Goal: Task Accomplishment & Management: Use online tool/utility

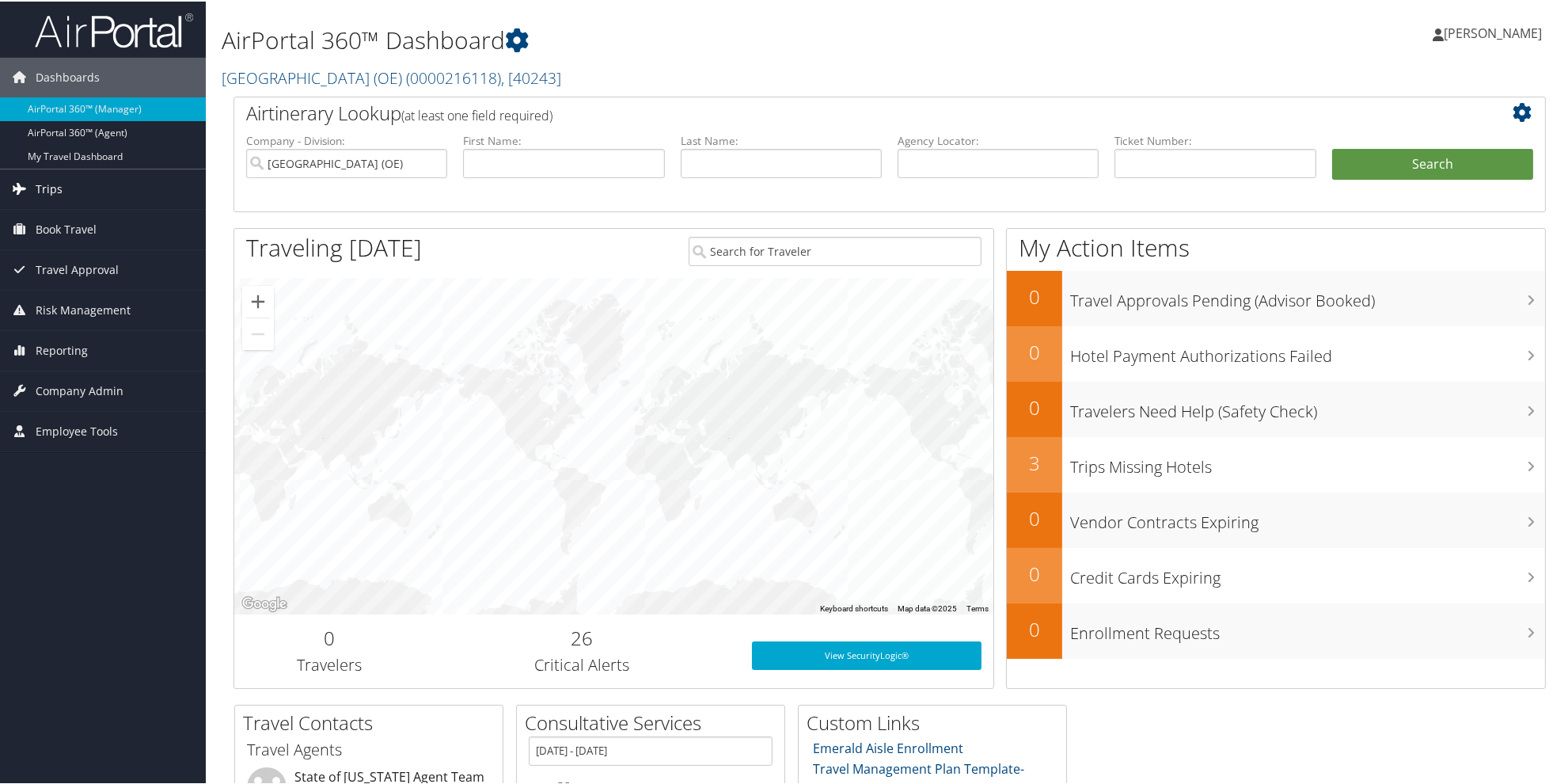
click at [53, 190] on span "Trips" at bounding box center [49, 188] width 27 height 40
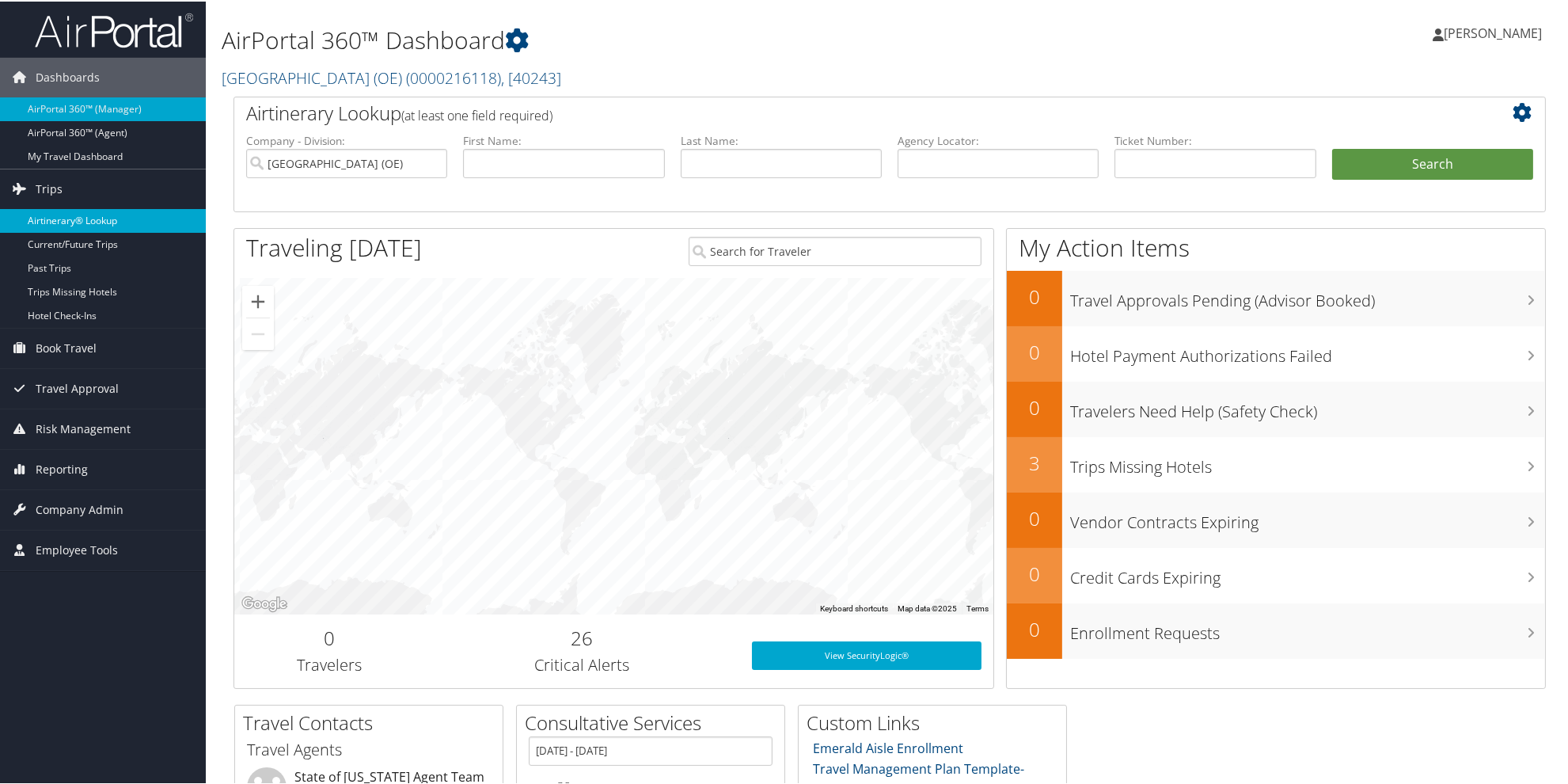
click at [60, 217] on link "Airtinerary® Lookup" at bounding box center [102, 219] width 206 height 24
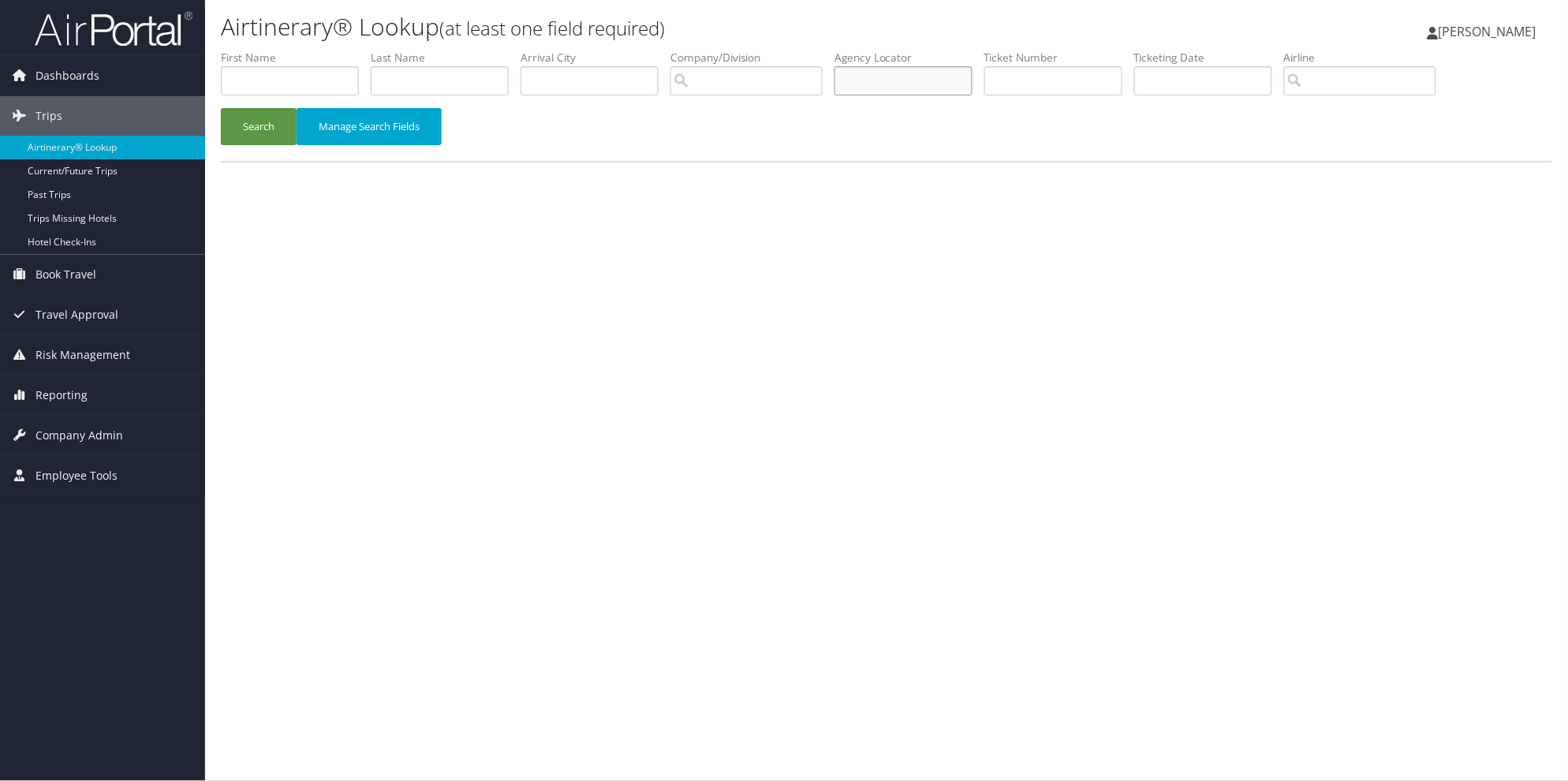
click at [916, 88] on input "text" at bounding box center [904, 80] width 138 height 29
click at [1045, 79] on input "text" at bounding box center [1053, 80] width 138 height 29
type input "8900892932385"
click at [221, 108] on button "Search" at bounding box center [259, 126] width 76 height 37
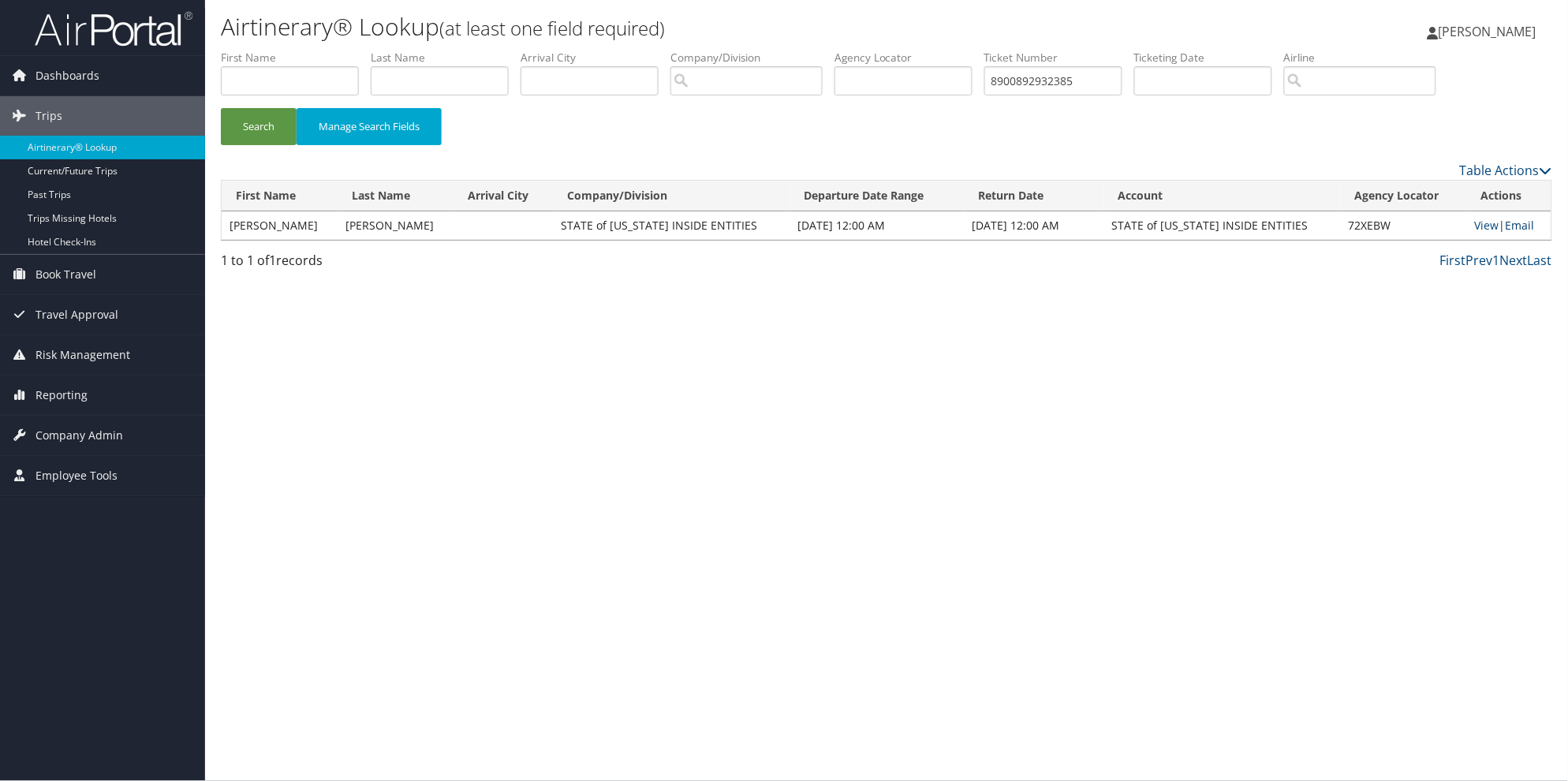
click at [1516, 228] on link "Email" at bounding box center [1520, 225] width 29 height 15
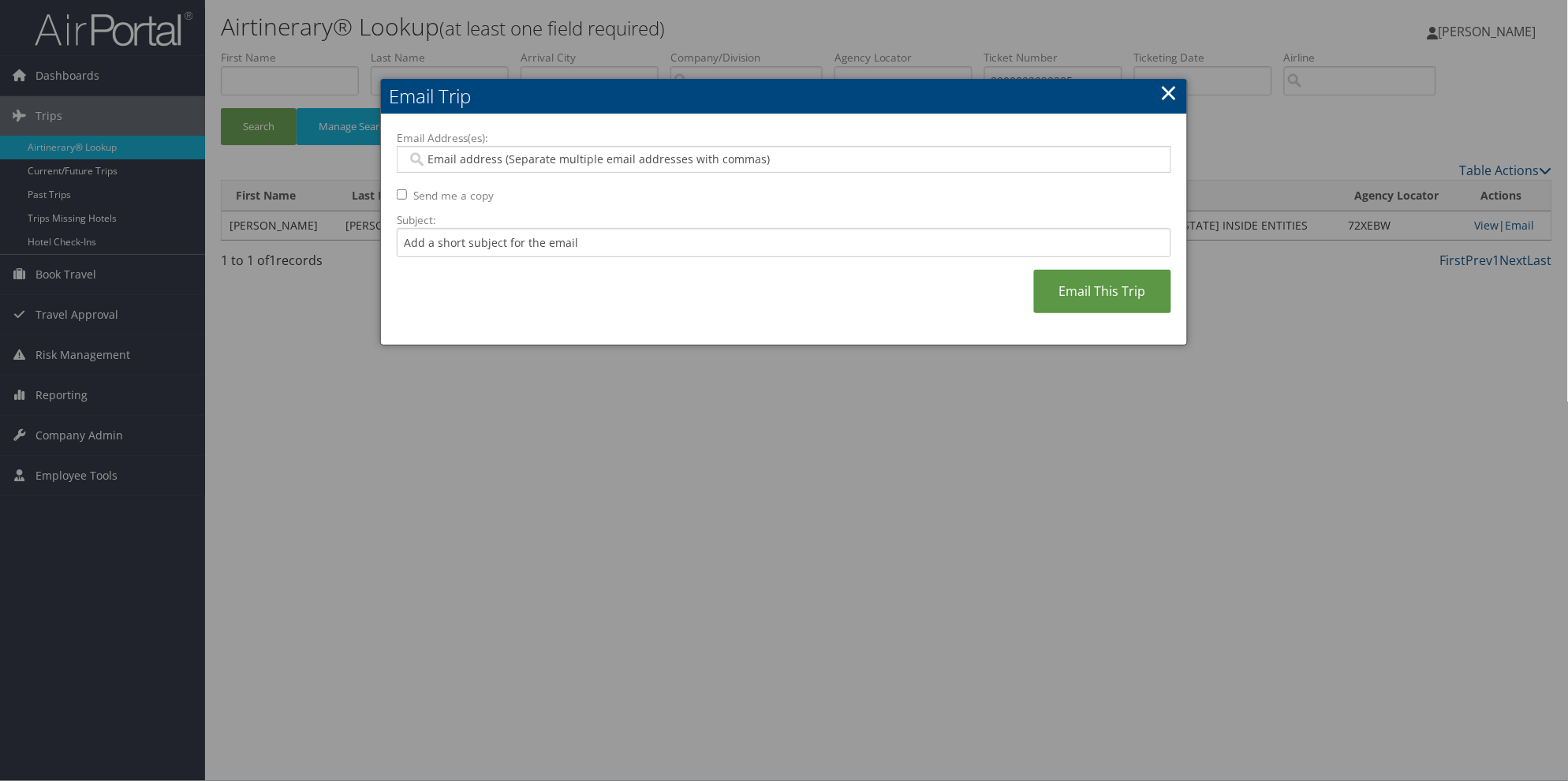
click at [430, 160] on input "Email Address(es):" at bounding box center [784, 159] width 754 height 15
paste input "KDRADUENZ@UTAH.GOV"
type input "KDRADUENZ@UTAH.GOV"
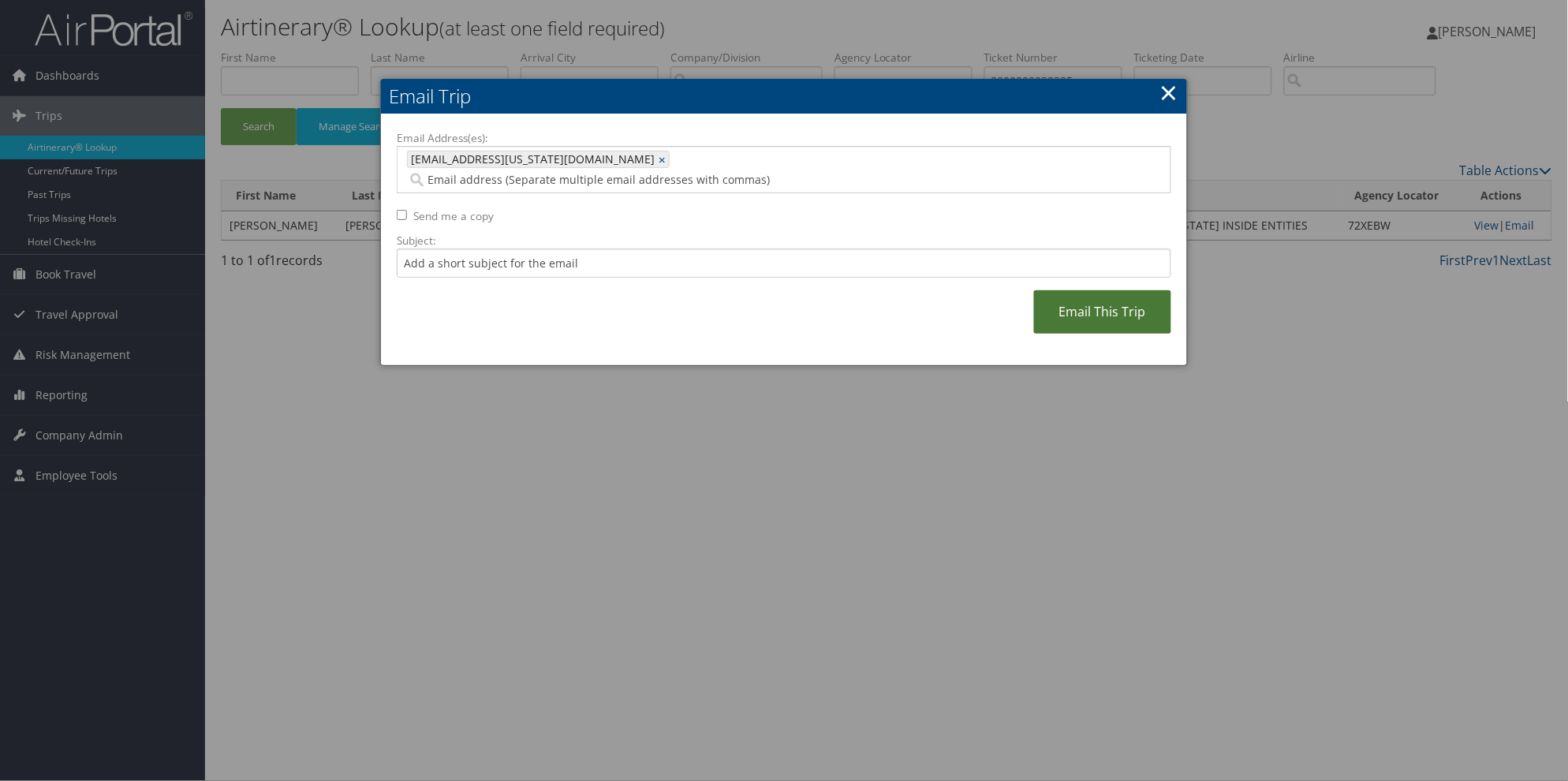
click at [1110, 297] on link "Email This Trip" at bounding box center [1103, 312] width 137 height 43
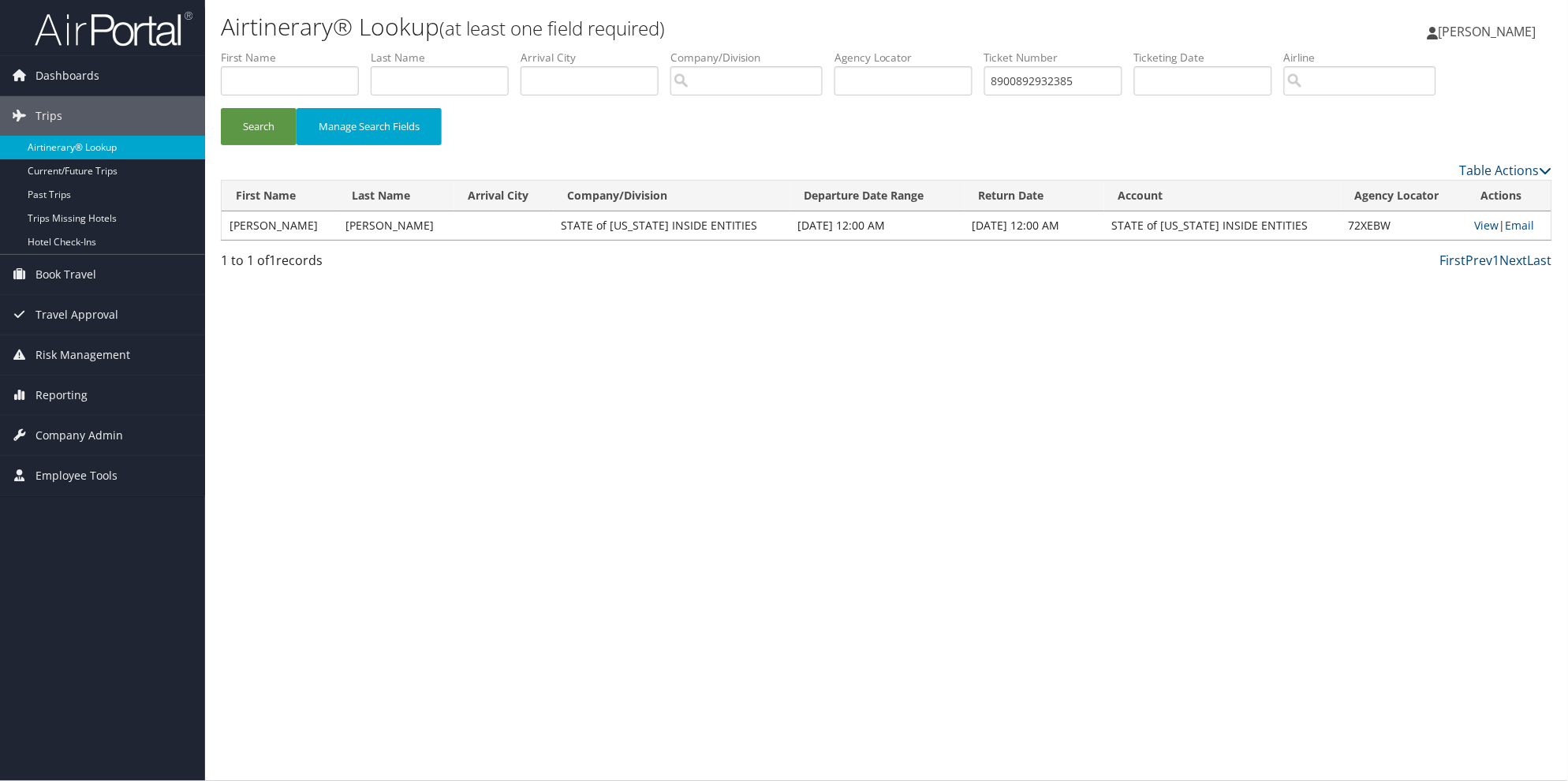
click at [63, 144] on link "Airtinerary® Lookup" at bounding box center [102, 147] width 205 height 23
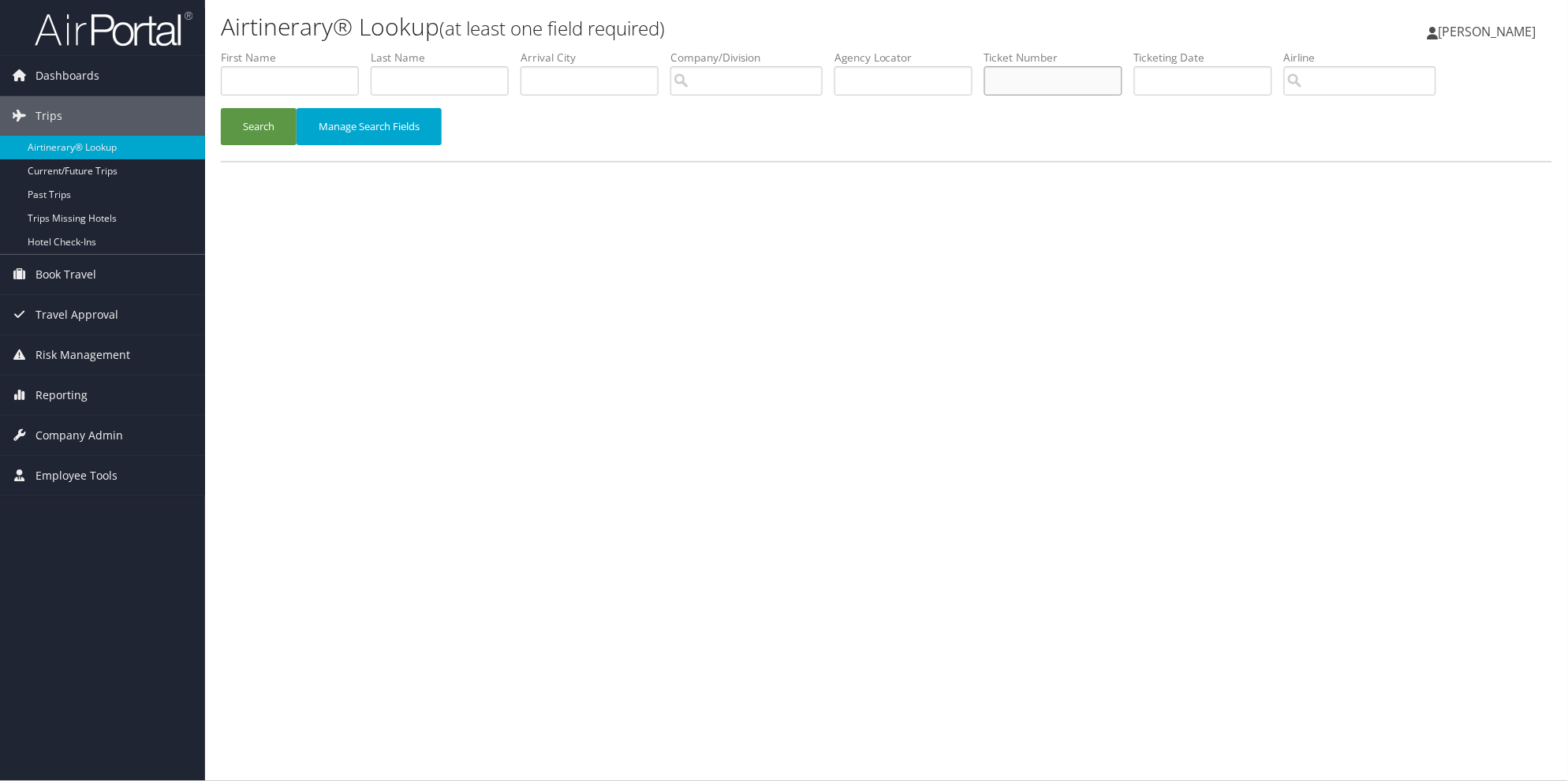
click at [1072, 79] on input "text" at bounding box center [1053, 80] width 138 height 29
type input "8900892932379"
click at [221, 108] on button "Search" at bounding box center [259, 126] width 76 height 37
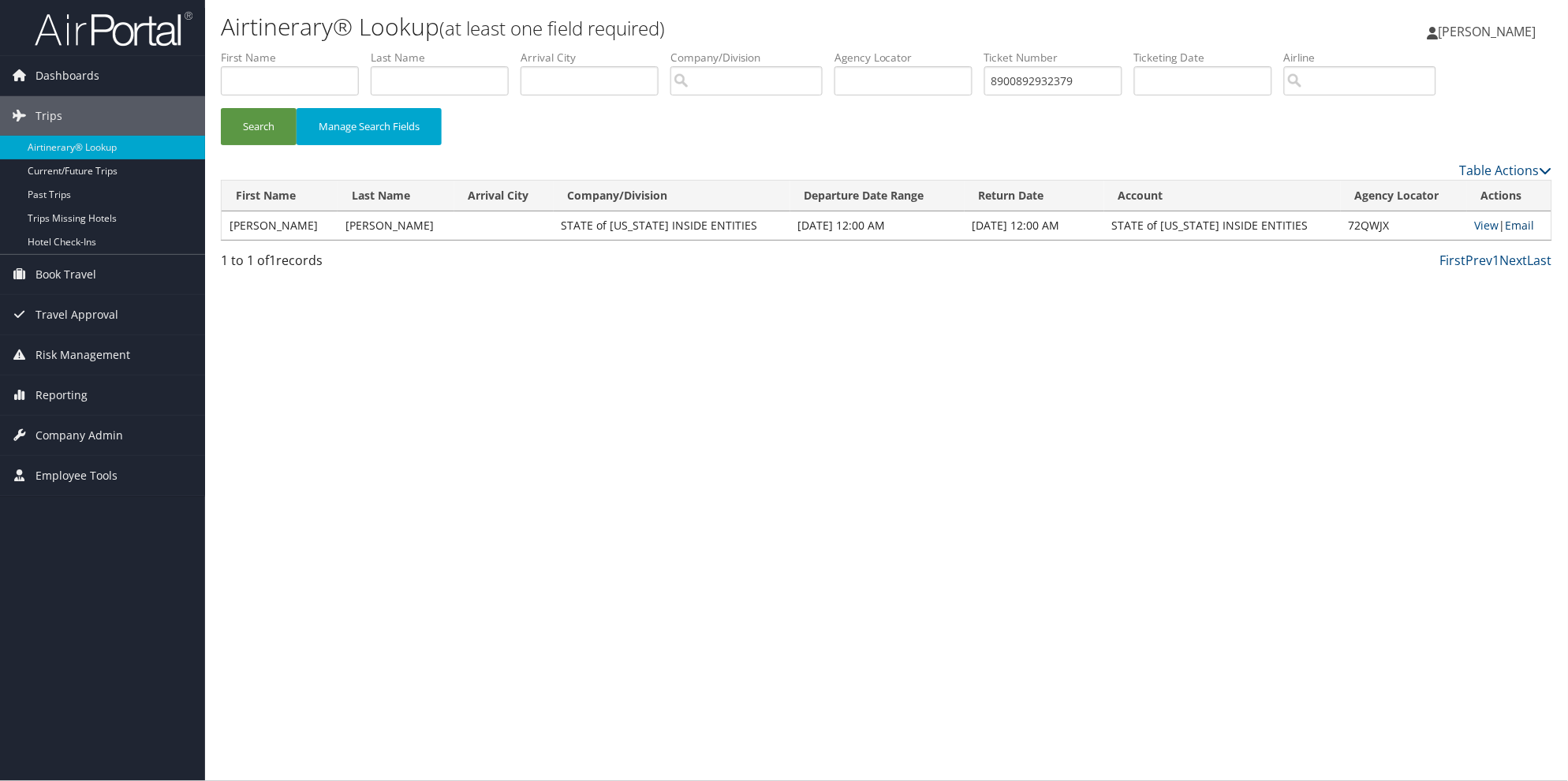
click at [1510, 225] on link "Email" at bounding box center [1520, 225] width 29 height 15
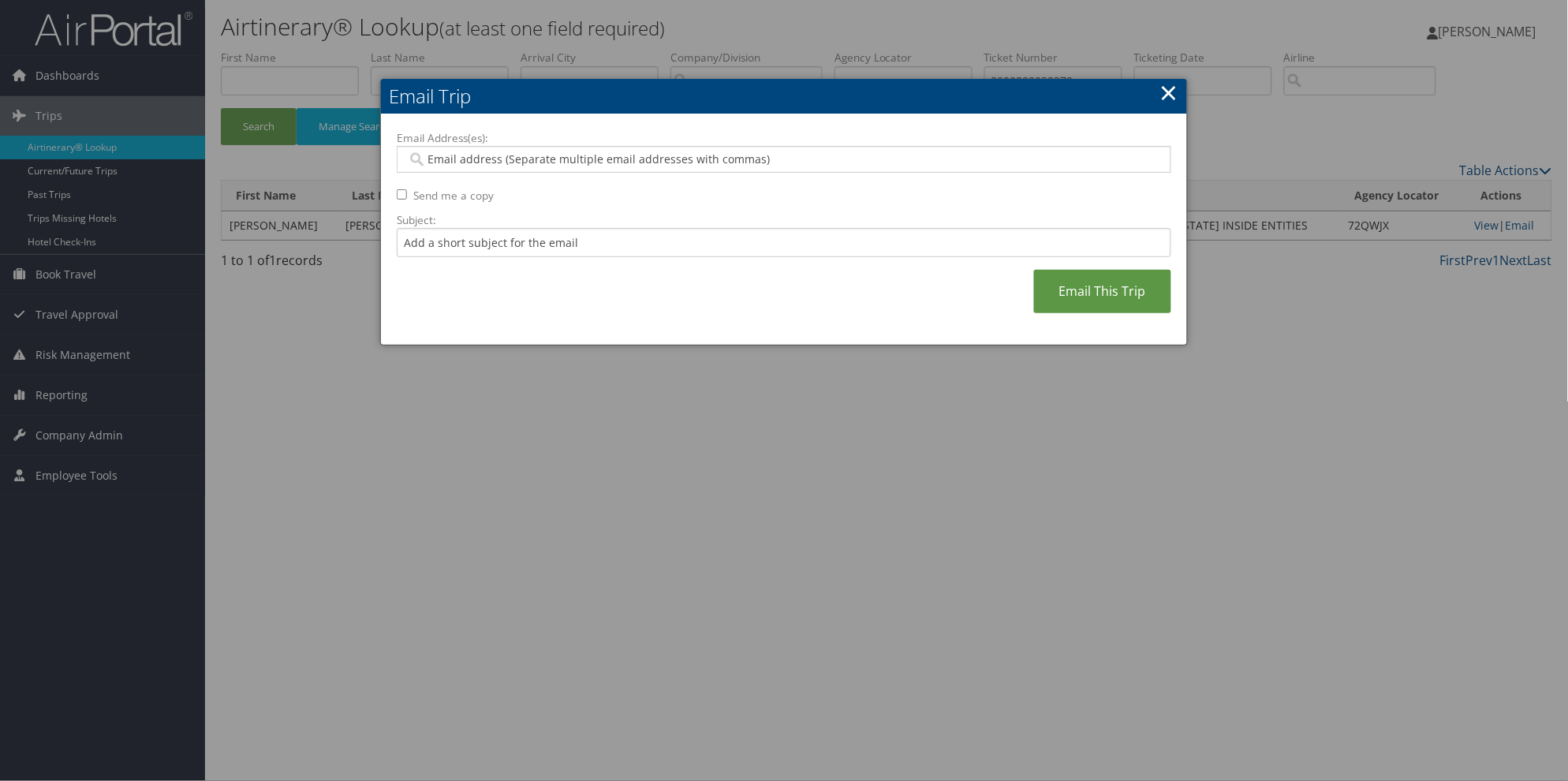
click at [430, 160] on input "Email Address(es):" at bounding box center [784, 159] width 754 height 15
paste input "KDRADUENZ@UTAH.GOV"
type input "KDRADUENZ@UTAH.GOV"
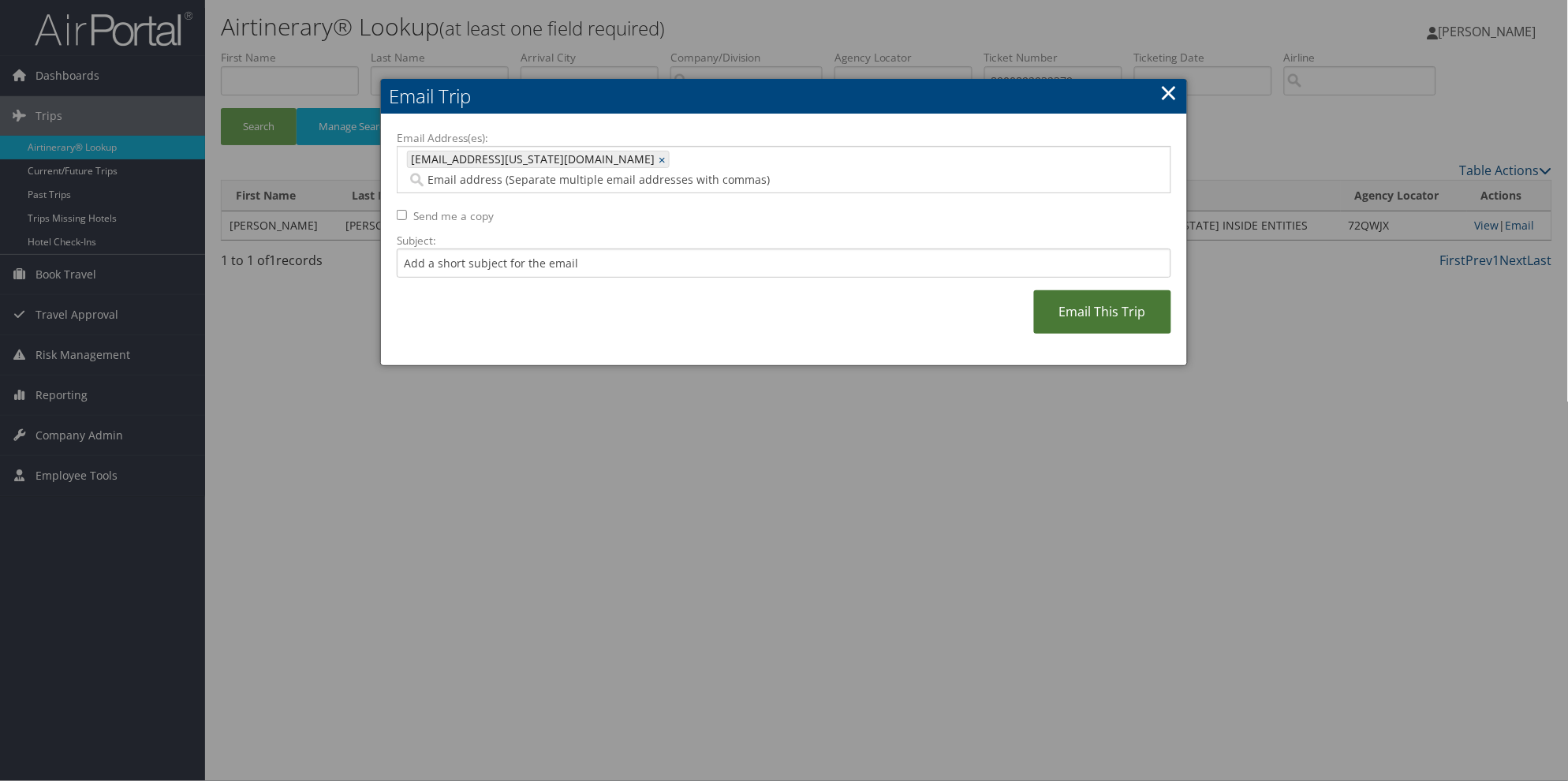
click at [1130, 300] on link "Email This Trip" at bounding box center [1103, 312] width 137 height 43
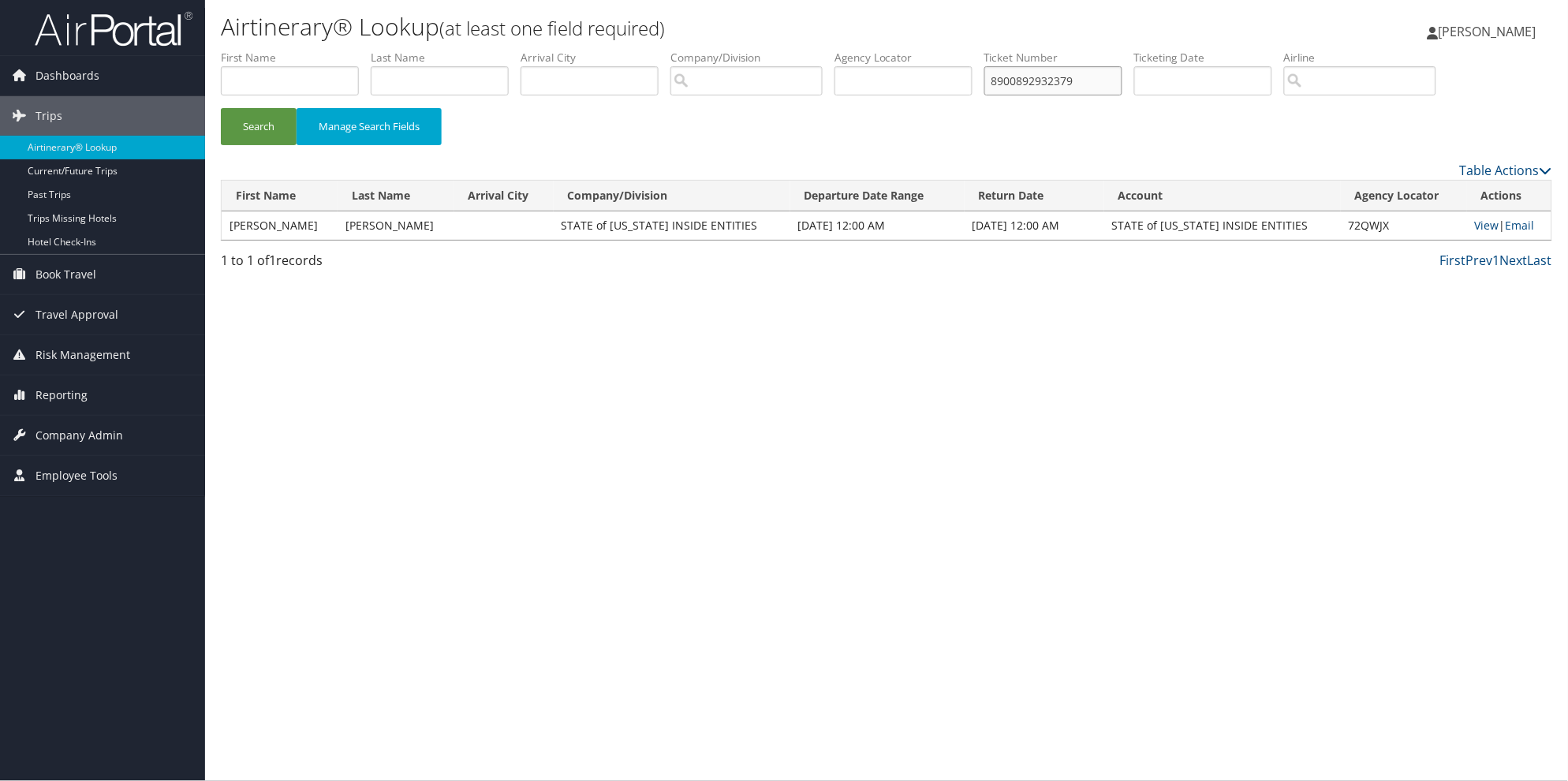
drag, startPoint x: 1127, startPoint y: 79, endPoint x: 1019, endPoint y: 77, distance: 108.0
click at [1019, 50] on ul "First Name Last Name Departure City Arrival City Company/Division Airport/City …" at bounding box center [886, 50] width 1331 height 0
type input "8900892932381"
click at [221, 108] on button "Search" at bounding box center [259, 126] width 76 height 37
click at [1519, 228] on link "Email" at bounding box center [1520, 225] width 29 height 15
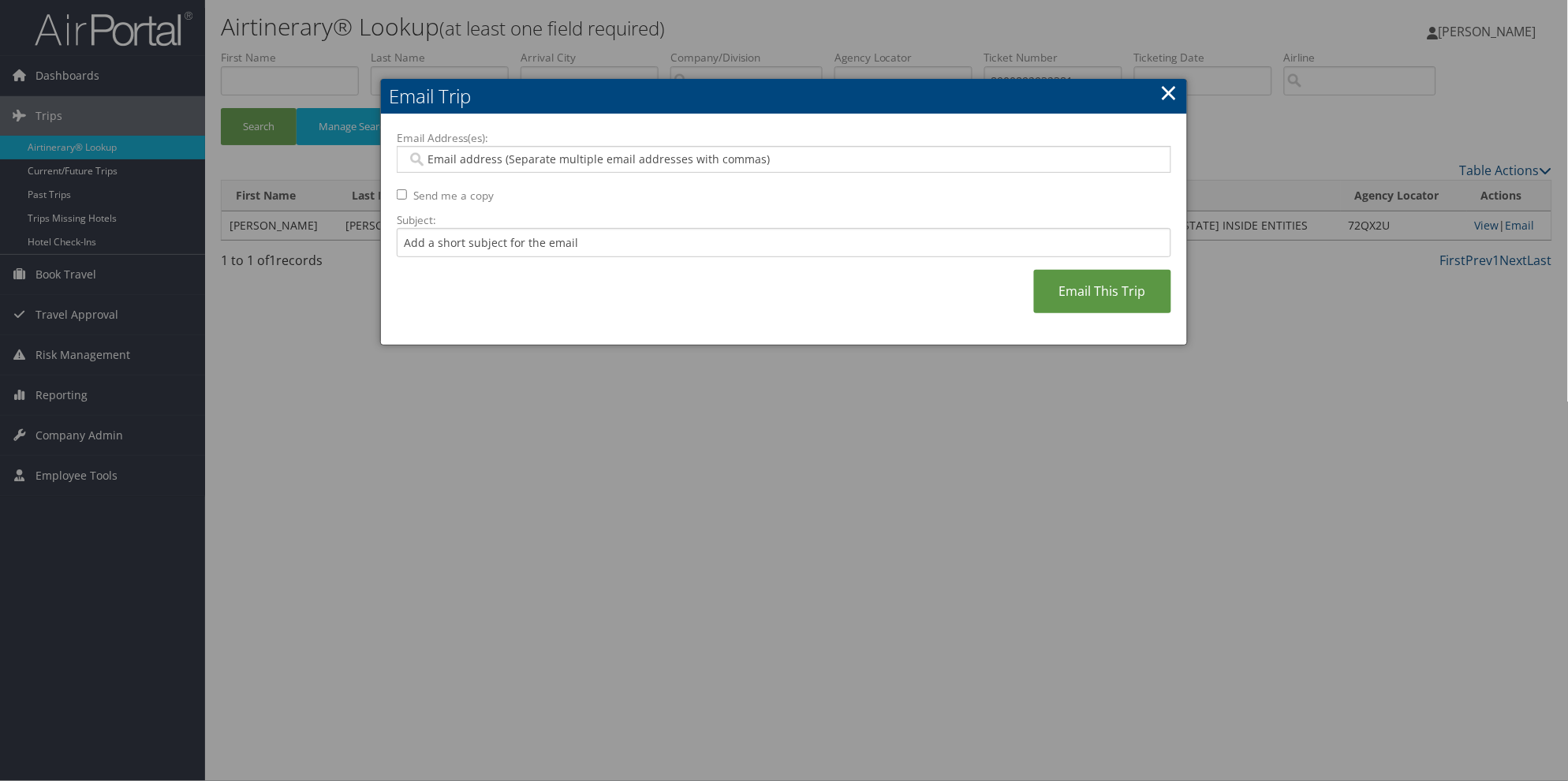
click at [430, 158] on input "Email Address(es):" at bounding box center [784, 159] width 754 height 15
paste input "KDRADUENZ@UTAH.GOV"
type input "KDRADUENZ@UTAH.GOV"
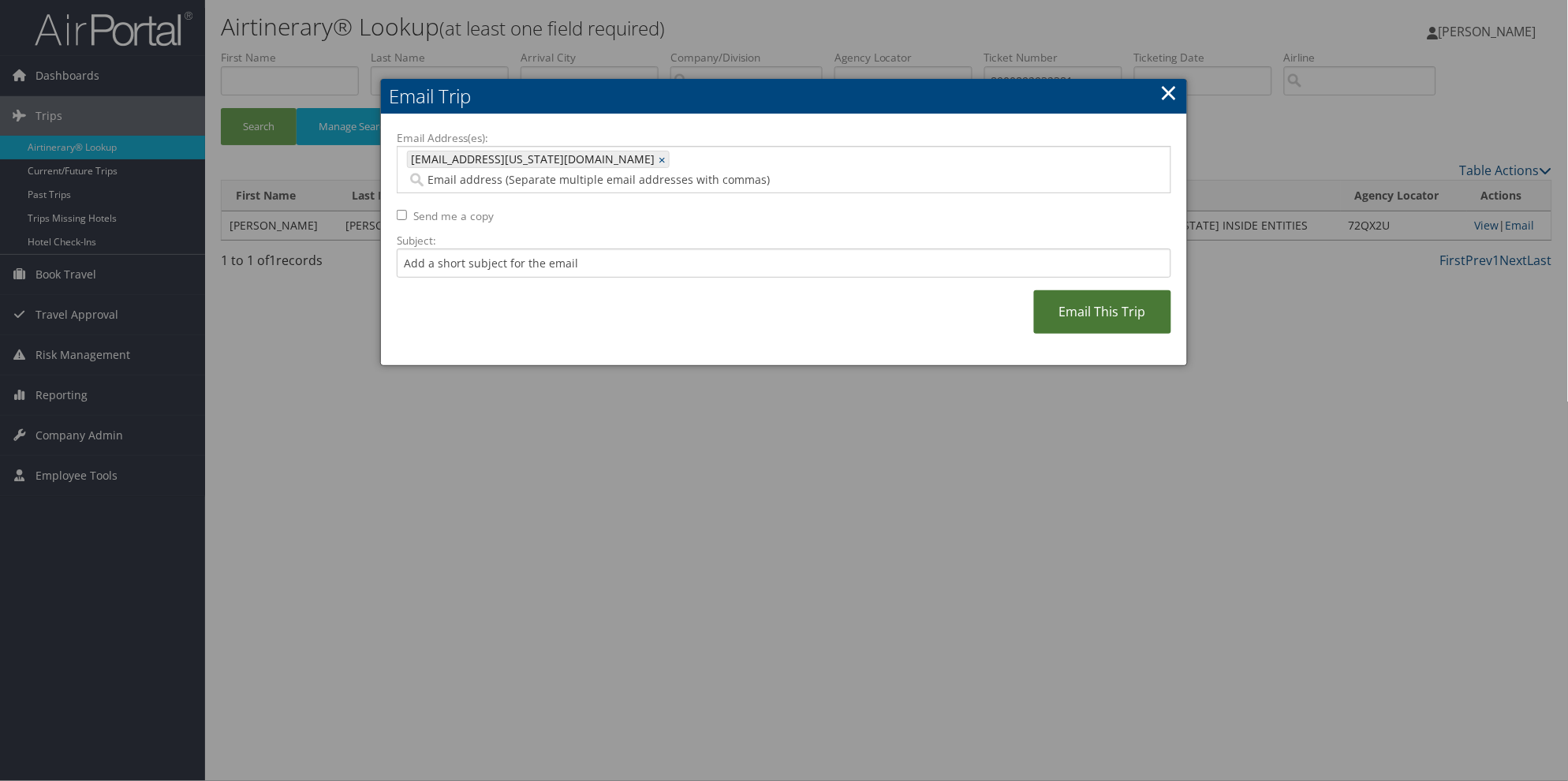
click at [1138, 295] on link "Email This Trip" at bounding box center [1103, 312] width 137 height 43
